Goal: Task Accomplishment & Management: Manage account settings

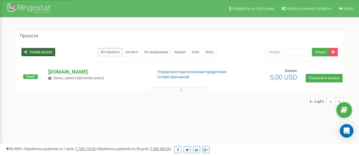
click at [24, 53] on icon at bounding box center [25, 51] width 3 height 3
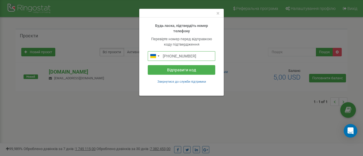
click at [181, 58] on input "+380956521027" at bounding box center [181, 56] width 67 height 10
click at [199, 58] on input "+380956521027" at bounding box center [181, 56] width 67 height 10
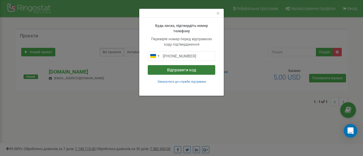
click at [199, 71] on button "Відправити код" at bounding box center [181, 70] width 67 height 10
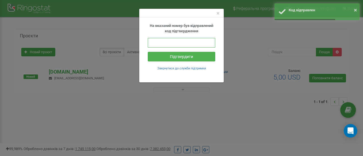
click at [189, 43] on input "text" at bounding box center [181, 43] width 67 height 10
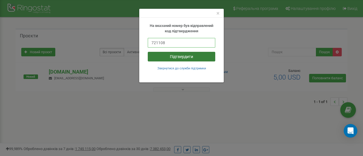
type input "721108"
click at [183, 54] on button "Підтвердити" at bounding box center [181, 57] width 67 height 10
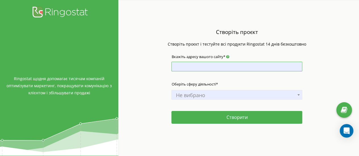
click at [214, 64] on input "Вкажіть адресу вашого сайту*" at bounding box center [236, 67] width 131 height 10
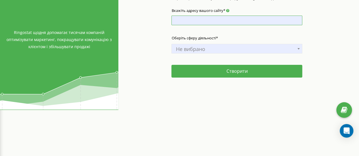
scroll to position [46, 0]
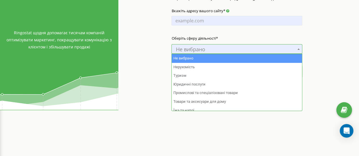
click at [235, 47] on span "Не вибрано" at bounding box center [236, 49] width 127 height 8
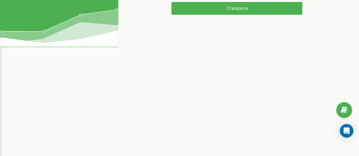
scroll to position [0, 0]
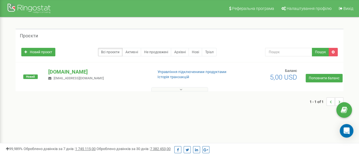
click at [135, 57] on div "Новий проєкт Всі проєкти Активні Не продовжені Архівні Нові Тріал Пошук" at bounding box center [180, 52] width 328 height 20
click at [132, 55] on link "Активні" at bounding box center [131, 52] width 19 height 9
drag, startPoint x: 0, startPoint y: 0, endPoint x: 47, endPoint y: 69, distance: 83.5
click at [47, 69] on div "tzrngstVARV.com varvara.b.workmail@gmail.com" at bounding box center [98, 74] width 108 height 12
copy p "[DOMAIN_NAME]"
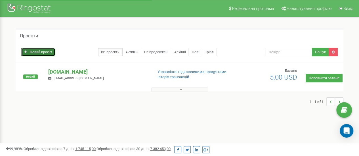
click at [39, 52] on link "Новий проєкт" at bounding box center [38, 52] width 34 height 9
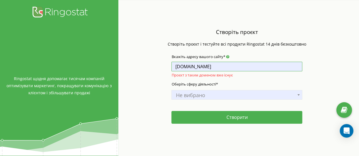
click at [231, 66] on input "[DOMAIN_NAME]" at bounding box center [236, 67] width 131 height 10
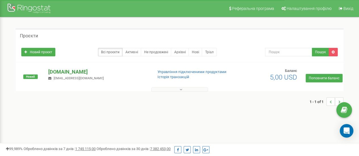
click at [71, 71] on p "[DOMAIN_NAME]" at bounding box center [98, 71] width 100 height 7
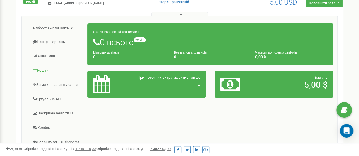
scroll to position [75, 0]
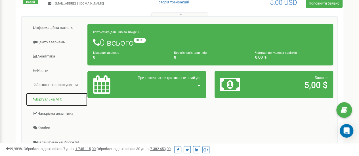
click at [50, 93] on link "Віртуальна АТС" at bounding box center [57, 100] width 62 height 14
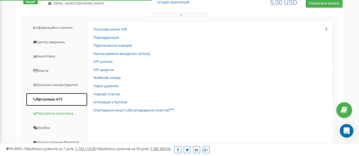
scroll to position [127, 0]
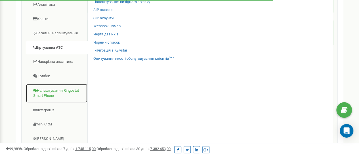
click at [53, 95] on link "Налаштування Ringostat Smart Phone" at bounding box center [57, 93] width 62 height 19
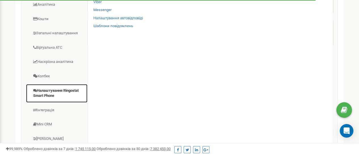
scroll to position [68, 0]
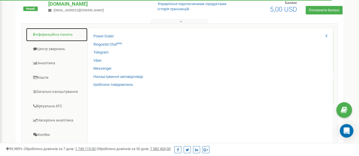
click at [54, 30] on link "Інформаційна панель" at bounding box center [57, 35] width 62 height 14
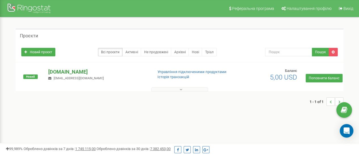
click at [64, 71] on p "[DOMAIN_NAME]" at bounding box center [98, 71] width 100 height 7
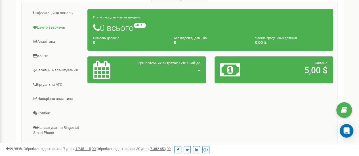
scroll to position [98, 0]
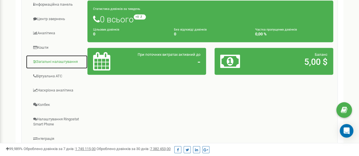
click at [48, 60] on link "Загальні налаштування" at bounding box center [57, 62] width 62 height 14
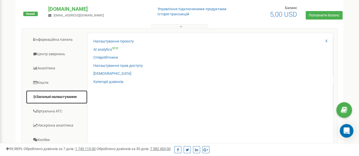
scroll to position [63, 0]
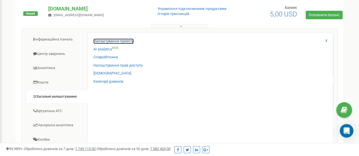
click at [116, 41] on link "Налаштування проєкту" at bounding box center [113, 41] width 40 height 5
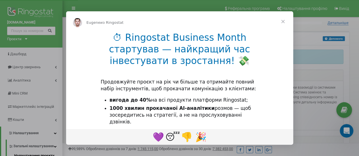
click at [281, 20] on span "Закрыть" at bounding box center [283, 21] width 20 height 20
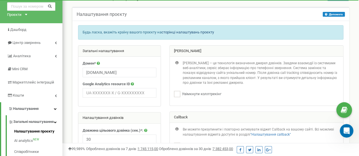
scroll to position [25, 0]
click at [144, 96] on input "text" at bounding box center [120, 93] width 74 height 10
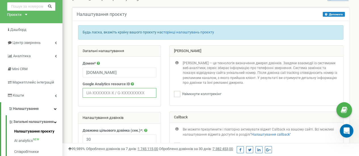
scroll to position [110, 0]
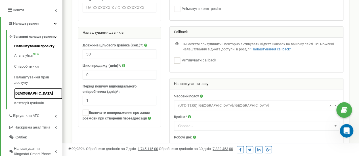
click at [18, 99] on link "[DEMOGRAPHIC_DATA]" at bounding box center [38, 93] width 48 height 11
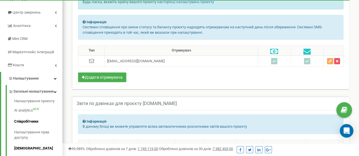
scroll to position [53, 0]
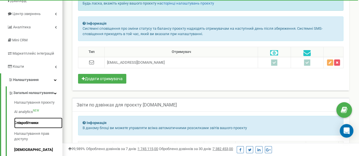
click at [27, 129] on link "Співробітники" at bounding box center [38, 123] width 48 height 11
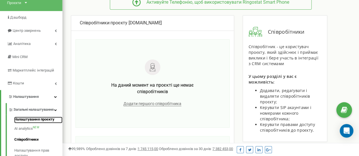
click at [29, 123] on link "Налаштування проєкту" at bounding box center [38, 120] width 48 height 7
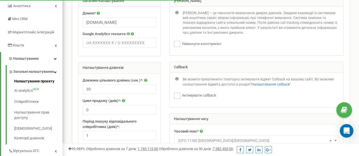
scroll to position [28, 0]
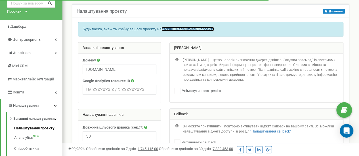
click at [201, 27] on link "сторінці налаштувань проєкту" at bounding box center [187, 29] width 52 height 4
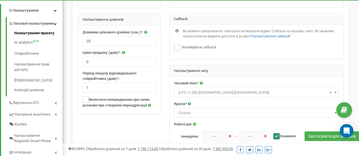
scroll to position [96, 0]
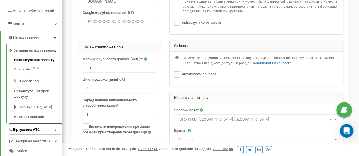
click at [59, 135] on link "Віртуальна АТС" at bounding box center [36, 129] width 54 height 12
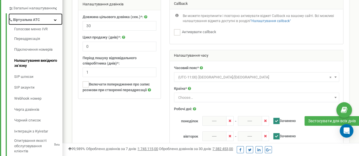
scroll to position [140, 0]
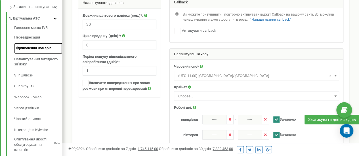
click at [41, 51] on link "Підключення номерів" at bounding box center [38, 48] width 48 height 11
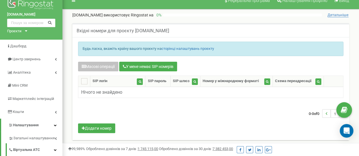
scroll to position [8, 0]
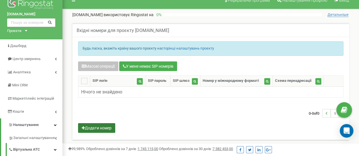
click at [102, 125] on button "Додати номер" at bounding box center [96, 128] width 37 height 10
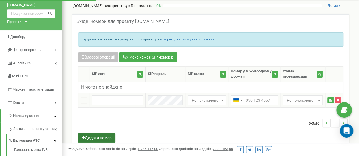
scroll to position [25, 0]
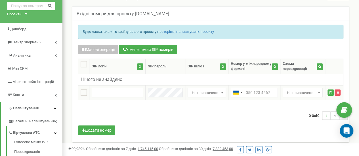
click at [207, 93] on span "Не призначено" at bounding box center [206, 93] width 34 height 8
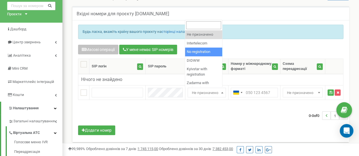
select select "2"
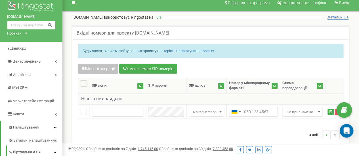
scroll to position [5, 0]
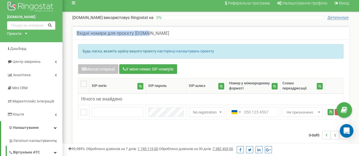
drag, startPoint x: 173, startPoint y: 33, endPoint x: 145, endPoint y: 31, distance: 28.4
click at [145, 31] on div "Вхідні номери для проєкту [DOMAIN_NAME]" at bounding box center [210, 33] width 277 height 14
click at [141, 31] on h5 "Вхідні номери для проєкту [DOMAIN_NAME]" at bounding box center [123, 33] width 92 height 5
drag, startPoint x: 134, startPoint y: 32, endPoint x: 169, endPoint y: 32, distance: 34.6
click at [169, 32] on h5 "Вхідні номери для проєкту [DOMAIN_NAME]" at bounding box center [123, 33] width 92 height 5
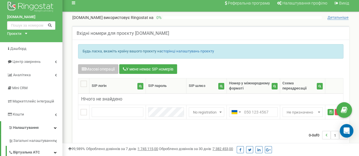
copy h5 "[DOMAIN_NAME]"
click at [120, 112] on input "text" at bounding box center [118, 112] width 52 height 10
paste input "[DOMAIN_NAME]"
type input "[DOMAIN_NAME]"
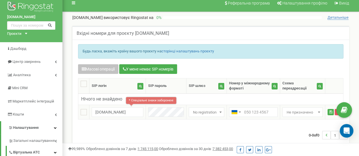
click at [146, 112] on td at bounding box center [166, 112] width 41 height 14
click at [131, 109] on input "[DOMAIN_NAME]" at bounding box center [118, 112] width 52 height 10
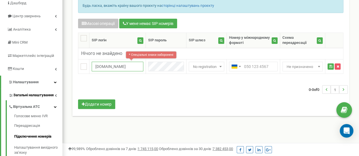
scroll to position [52, 0]
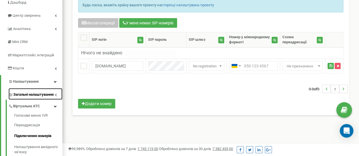
click at [36, 92] on span "Загальні налаштування" at bounding box center [33, 94] width 40 height 5
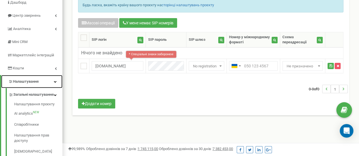
click at [31, 79] on link "Налаштування" at bounding box center [31, 81] width 61 height 13
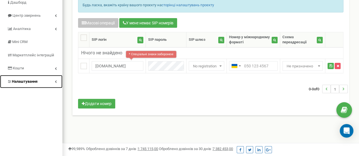
click at [31, 79] on link "Налаштування" at bounding box center [31, 81] width 62 height 13
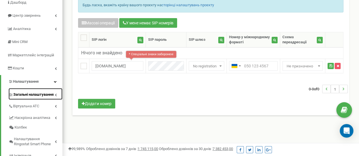
click at [30, 97] on span "Загальні налаштування" at bounding box center [33, 94] width 40 height 5
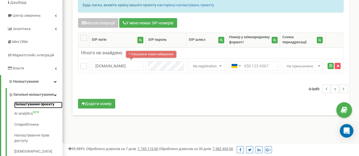
click at [36, 109] on link "Налаштування проєкту" at bounding box center [38, 105] width 48 height 7
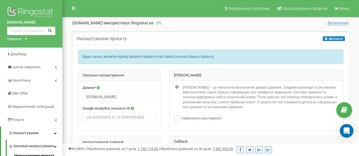
scroll to position [0, 0]
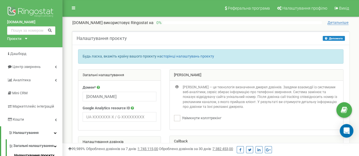
drag, startPoint x: 144, startPoint y: 94, endPoint x: 152, endPoint y: 100, distance: 10.3
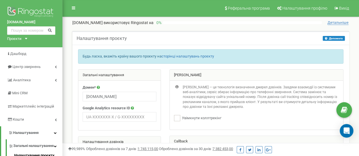
drag, startPoint x: 205, startPoint y: 15, endPoint x: 118, endPoint y: 0, distance: 88.6
click at [118, 0] on nav "Реферальна програма Налаштування профілю Вихід" at bounding box center [210, 8] width 296 height 17
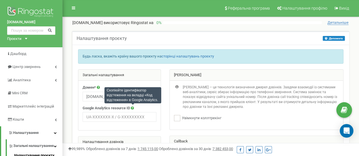
click at [130, 98] on div "Скопіюйте ідентифікатор відстеження на вкладці «Код відстеження» в Google Analy…" at bounding box center [132, 95] width 57 height 16
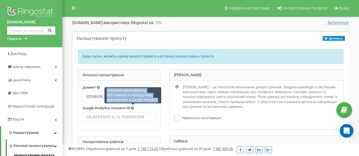
click at [130, 98] on div "Скопіюйте ідентифікатор відстеження на вкладці «Код відстеження» в Google Analy…" at bounding box center [132, 95] width 57 height 16
copy div "Скопіюйте ідентифікатор відстеження на вкладці «Код відстеження» в Google Analy…"
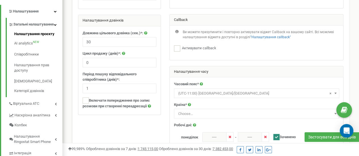
scroll to position [125, 0]
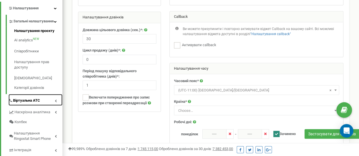
click at [38, 101] on link "Віртуальна АТС" at bounding box center [36, 100] width 54 height 12
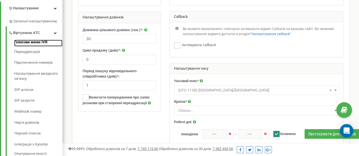
click at [28, 43] on link "Голосове меню IVR" at bounding box center [38, 43] width 48 height 7
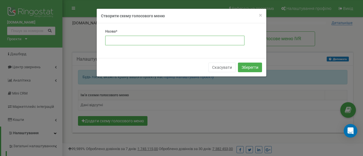
click at [145, 41] on input "text" at bounding box center [174, 41] width 139 height 10
type input "Test"
click at [243, 61] on div "Скасувати Зберегти" at bounding box center [182, 67] width 170 height 18
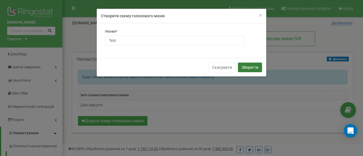
click at [251, 67] on button "Зберегти" at bounding box center [250, 68] width 24 height 10
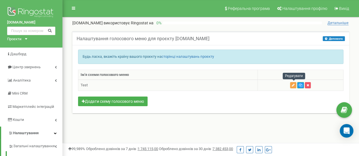
click at [293, 85] on icon "button" at bounding box center [293, 85] width 3 height 3
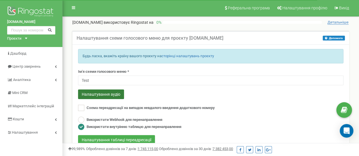
scroll to position [20, 0]
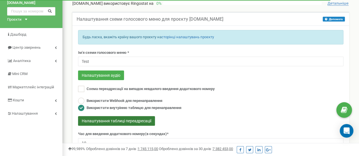
click at [125, 122] on button "Налаштування таблиці переадресації" at bounding box center [116, 121] width 77 height 10
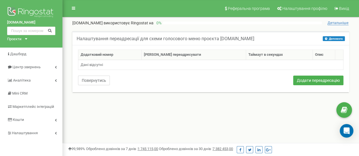
click at [97, 79] on button "Повернутись" at bounding box center [94, 81] width 32 height 10
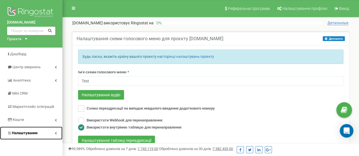
click at [32, 131] on span "Налаштування" at bounding box center [25, 133] width 26 height 4
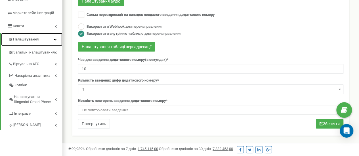
scroll to position [94, 0]
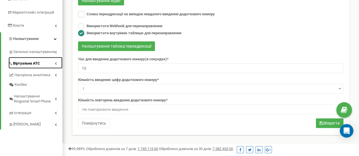
click at [41, 67] on link "Віртуальна АТС" at bounding box center [36, 63] width 54 height 12
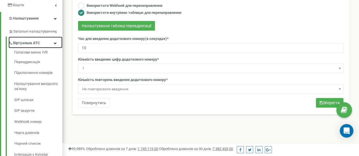
scroll to position [122, 0]
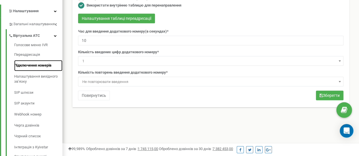
click at [36, 64] on link "Підключення номерів" at bounding box center [38, 65] width 48 height 11
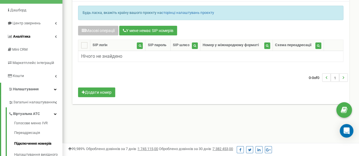
scroll to position [48, 0]
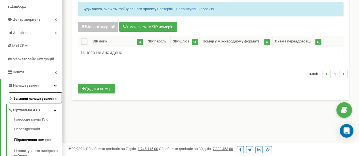
click at [28, 97] on span "Загальні налаштування" at bounding box center [33, 98] width 40 height 5
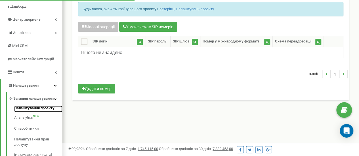
click at [32, 112] on link "Налаштування проєкту" at bounding box center [38, 109] width 48 height 7
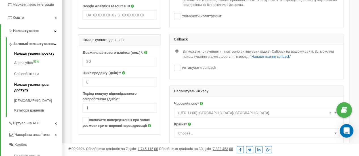
scroll to position [103, 0]
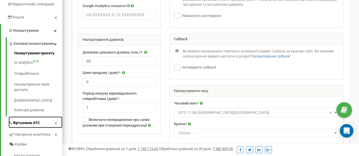
click at [44, 128] on link "Віртуальна АТС" at bounding box center [36, 123] width 54 height 12
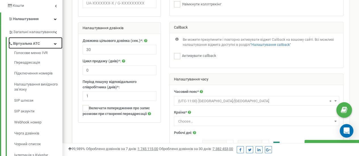
scroll to position [115, 0]
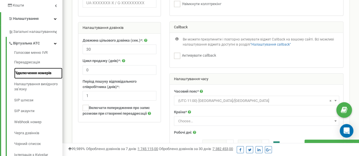
click at [50, 75] on link "Підключення номерів" at bounding box center [38, 73] width 48 height 11
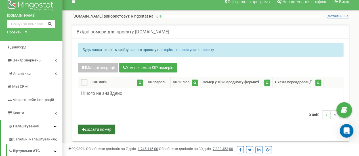
click at [101, 132] on button "Додати номер" at bounding box center [96, 130] width 37 height 10
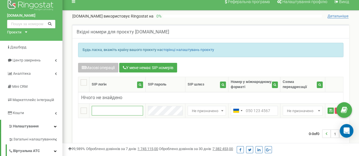
click at [115, 108] on input "text" at bounding box center [117, 111] width 51 height 10
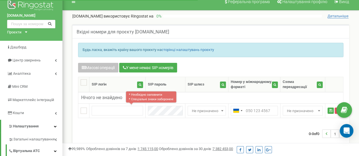
drag, startPoint x: 72, startPoint y: 16, endPoint x: 102, endPoint y: 17, distance: 30.4
click at [102, 17] on div "tzrngstVARV.com використовує Ringostat на 0 % Детальніше" at bounding box center [211, 14] width 288 height 9
copy p "[DOMAIN_NAME]"
click at [119, 106] on input "text" at bounding box center [117, 111] width 51 height 10
paste input "[DOMAIN_NAME]"
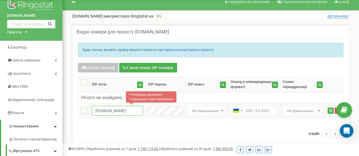
click at [118, 109] on input "[DOMAIN_NAME]" at bounding box center [117, 111] width 51 height 10
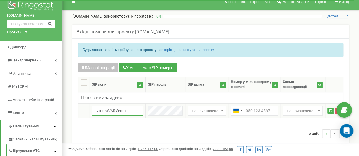
click at [133, 111] on input "tzrngstVARVcom" at bounding box center [117, 111] width 51 height 10
click at [171, 130] on div "0-0 of 0 1" at bounding box center [211, 134] width 274 height 20
click at [117, 108] on input "[DOMAIN_NAME]" at bounding box center [117, 111] width 51 height 10
type input "tzrngstVARVcom"
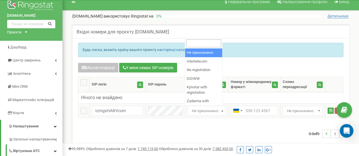
click at [214, 110] on span "Не призначено" at bounding box center [206, 111] width 34 height 8
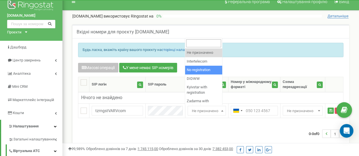
select select "2"
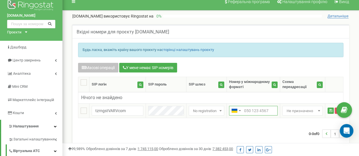
click at [249, 107] on input "text" at bounding box center [253, 111] width 48 height 10
paste input "380978889911"
type input "380978889911"
paste input "0978889911"
type input "0978889911"
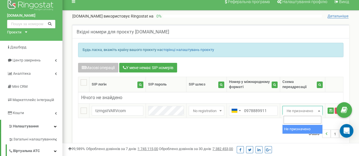
click at [306, 108] on span "Не призначено" at bounding box center [302, 111] width 36 height 8
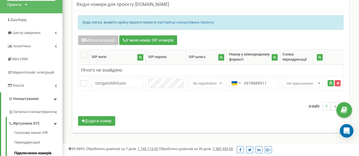
click at [261, 107] on div "0-0 of 0 1" at bounding box center [211, 106] width 274 height 20
click at [86, 85] on ins at bounding box center [84, 83] width 6 height 6
checkbox input "true"
click at [86, 85] on ins at bounding box center [84, 83] width 6 height 6
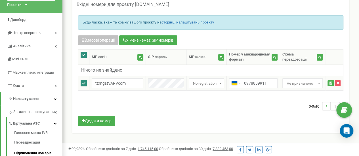
checkbox input "false"
click at [86, 85] on ins at bounding box center [84, 83] width 6 height 6
checkbox input "true"
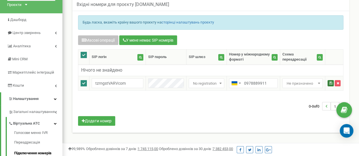
click at [329, 83] on icon "submit" at bounding box center [330, 83] width 3 height 3
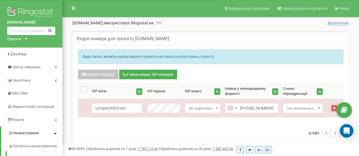
scroll to position [43, 0]
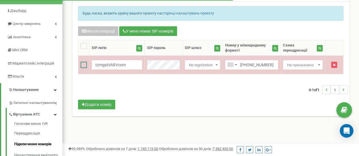
click at [86, 65] on ins at bounding box center [84, 65] width 6 height 6
checkbox input "true"
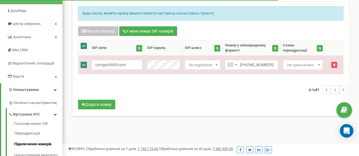
click at [168, 91] on div "0-1 of 1 1" at bounding box center [211, 90] width 274 height 20
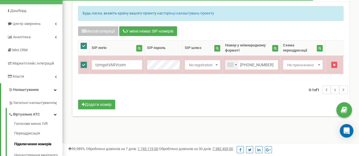
click at [230, 63] on div "Telephone country code" at bounding box center [230, 65] width 6 height 4
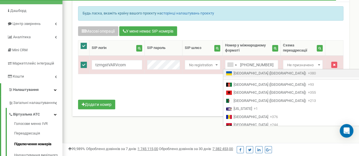
click at [246, 74] on span "Ukraine (Україна)" at bounding box center [269, 73] width 73 height 5
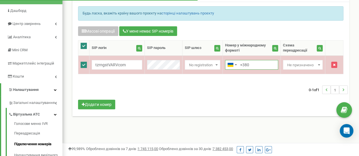
paste input "978889911"
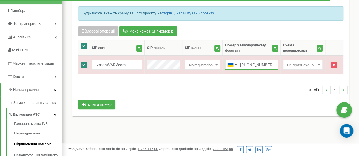
type input "[PHONE_NUMBER]"
click at [280, 84] on body at bounding box center [179, 127] width 359 height 340
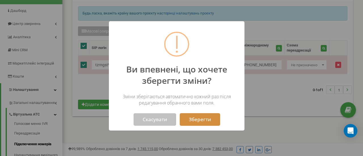
click at [198, 117] on button "Зберегти" at bounding box center [200, 119] width 40 height 12
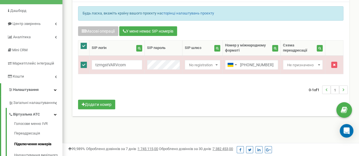
click at [152, 88] on div "0-1 of 1 1" at bounding box center [211, 90] width 274 height 20
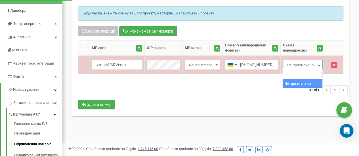
click at [314, 66] on span "Не призначено" at bounding box center [303, 65] width 36 height 8
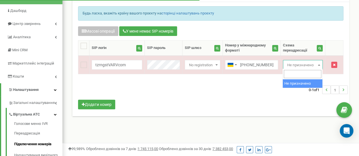
click at [230, 96] on div "0-1 of 1 1" at bounding box center [211, 90] width 274 height 20
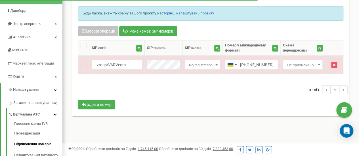
scroll to position [20, 0]
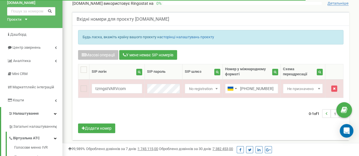
click at [82, 65] on th at bounding box center [83, 71] width 11 height 15
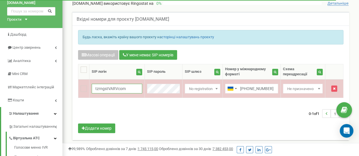
click at [129, 92] on input "tzrngstVARVcom" at bounding box center [117, 89] width 50 height 10
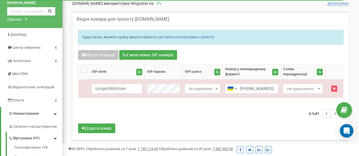
click at [128, 102] on div "Масові операції У мене немає SIP номерів Налаштування Виберіть налаштування для…" at bounding box center [211, 92] width 274 height 85
click at [108, 117] on div "0-1 of 1 1" at bounding box center [211, 114] width 274 height 20
click at [119, 123] on body at bounding box center [179, 150] width 359 height 340
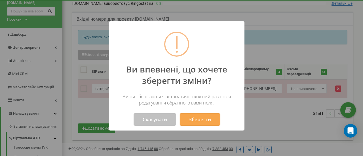
click at [153, 126] on div "Ви впевнені, що хочете зберегти зміни? Зміни зберігаються автоматично кожний ра…" at bounding box center [177, 75] width 136 height 109
click at [149, 121] on button "Скасувати" at bounding box center [155, 119] width 43 height 12
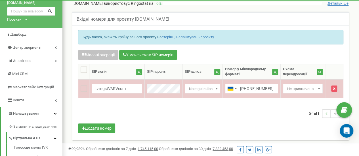
click at [163, 92] on div "Масові операції У мене немає SIP номерів Налаштування Виберіть налаштування для…" at bounding box center [211, 92] width 274 height 85
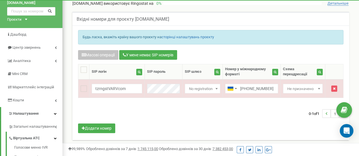
click at [192, 106] on div "0-1 of 1 1" at bounding box center [211, 114] width 274 height 20
click at [267, 37] on p "Будь ласка, вкажіть країну вашого проєкту на сторінці налаштувань проєкту" at bounding box center [211, 37] width 256 height 5
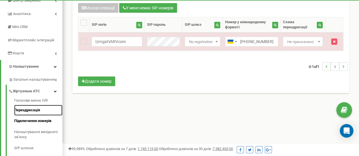
click at [28, 107] on link "Переадресація" at bounding box center [38, 110] width 48 height 11
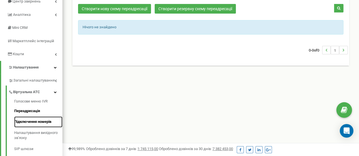
click at [28, 121] on link "Підключення номерів" at bounding box center [38, 122] width 48 height 11
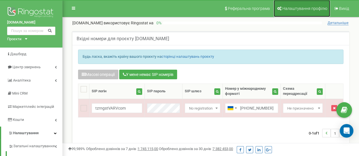
click at [294, 7] on span "Налаштування профілю" at bounding box center [304, 8] width 45 height 5
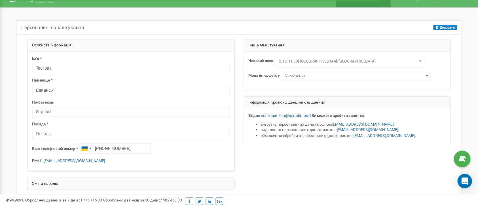
scroll to position [10, 0]
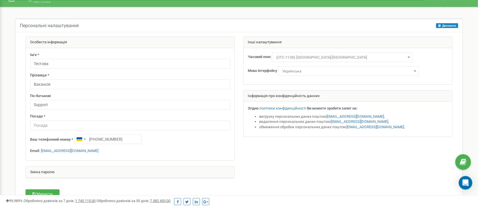
drag, startPoint x: 248, startPoint y: 4, endPoint x: 277, endPoint y: 156, distance: 154.3
click at [277, 156] on div at bounding box center [239, 111] width 436 height 148
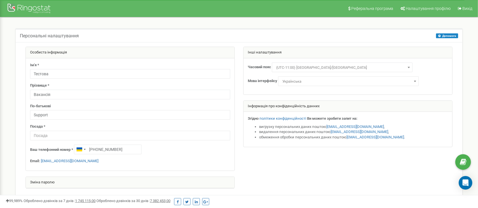
click at [277, 156] on div at bounding box center [239, 121] width 436 height 148
click at [37, 3] on div at bounding box center [29, 9] width 45 height 14
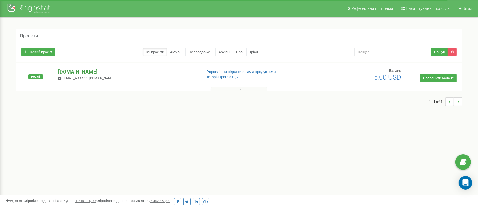
click at [73, 69] on p "[DOMAIN_NAME]" at bounding box center [128, 71] width 140 height 7
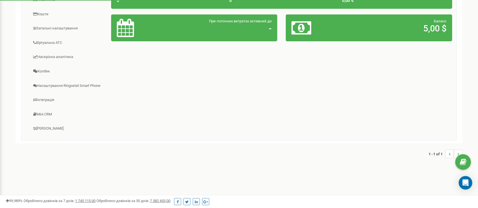
scroll to position [132, 0]
click at [48, 43] on link "Віртуальна АТС" at bounding box center [69, 43] width 86 height 14
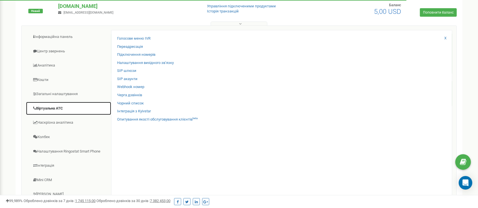
scroll to position [66, 0]
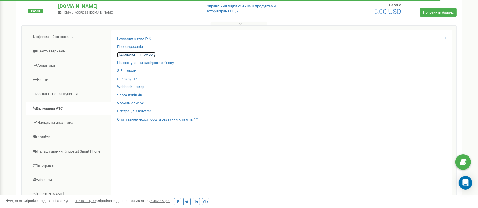
click at [140, 52] on link "Підключення номерів" at bounding box center [136, 54] width 38 height 5
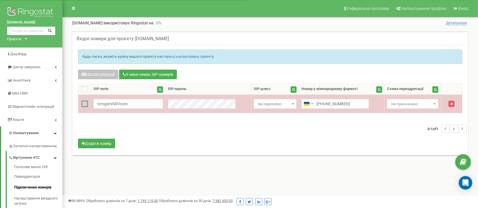
click at [87, 104] on ins at bounding box center [85, 104] width 6 height 6
checkbox input "true"
click at [86, 105] on ins at bounding box center [85, 104] width 6 height 6
checkbox input "false"
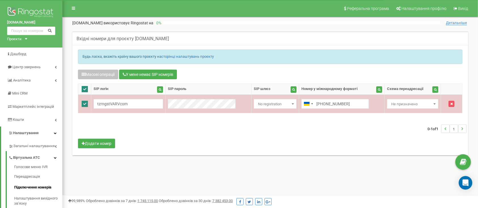
checkbox input "false"
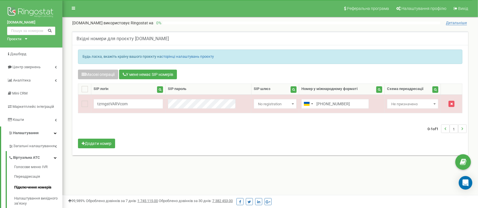
click at [361, 121] on div "0-1 of 1 1" at bounding box center [270, 129] width 393 height 20
click at [145, 70] on button "У мене немає SIP номерів" at bounding box center [148, 75] width 58 height 10
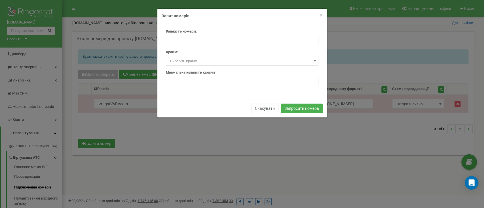
click at [193, 59] on span "Виберіть країну" at bounding box center [183, 61] width 27 height 4
drag, startPoint x: 193, startPoint y: 59, endPoint x: 200, endPoint y: 35, distance: 24.2
click at [200, 35] on form "Кількість номерів: Країна: Виберіть країну [GEOGRAPHIC_DATA] [GEOGRAPHIC_DATA] …" at bounding box center [242, 58] width 153 height 58
click at [200, 36] on input "number" at bounding box center [242, 41] width 153 height 10
click at [320, 14] on span "×" at bounding box center [321, 15] width 3 height 7
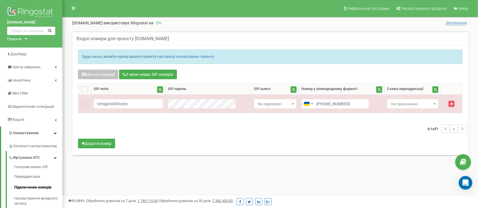
click at [137, 142] on body at bounding box center [239, 170] width 478 height 340
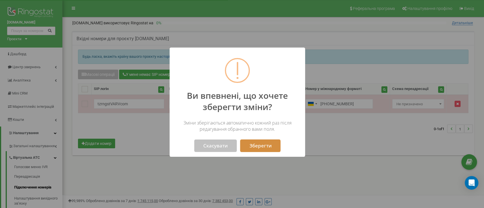
click at [249, 142] on button "Зберегти" at bounding box center [260, 146] width 40 height 12
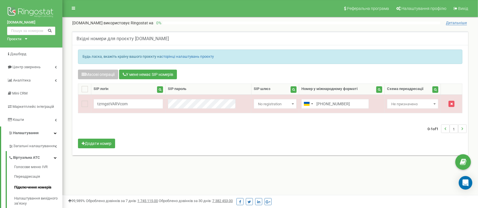
click at [249, 142] on div "Масові операції У мене немає SIP номерів Налаштування Виберіть налаштування для…" at bounding box center [270, 110] width 393 height 80
click at [261, 146] on div "Масові операції У мене немає SIP номерів Налаштування Виберіть налаштування для…" at bounding box center [270, 110] width 393 height 80
